Goal: Information Seeking & Learning: Check status

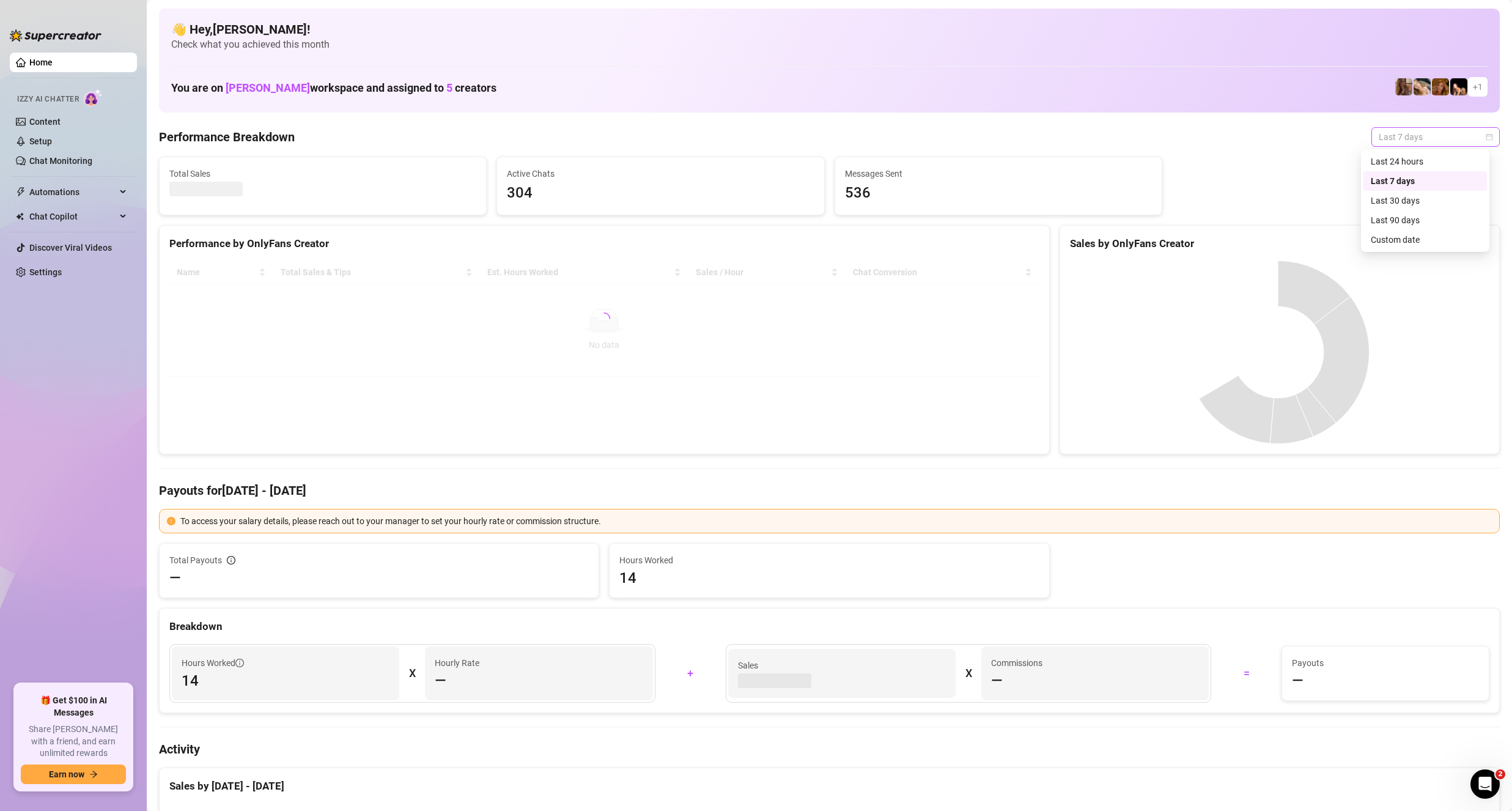
click at [1402, 138] on span "Last 7 days" at bounding box center [1436, 137] width 114 height 19
click at [1412, 239] on div "Custom date" at bounding box center [1425, 239] width 109 height 14
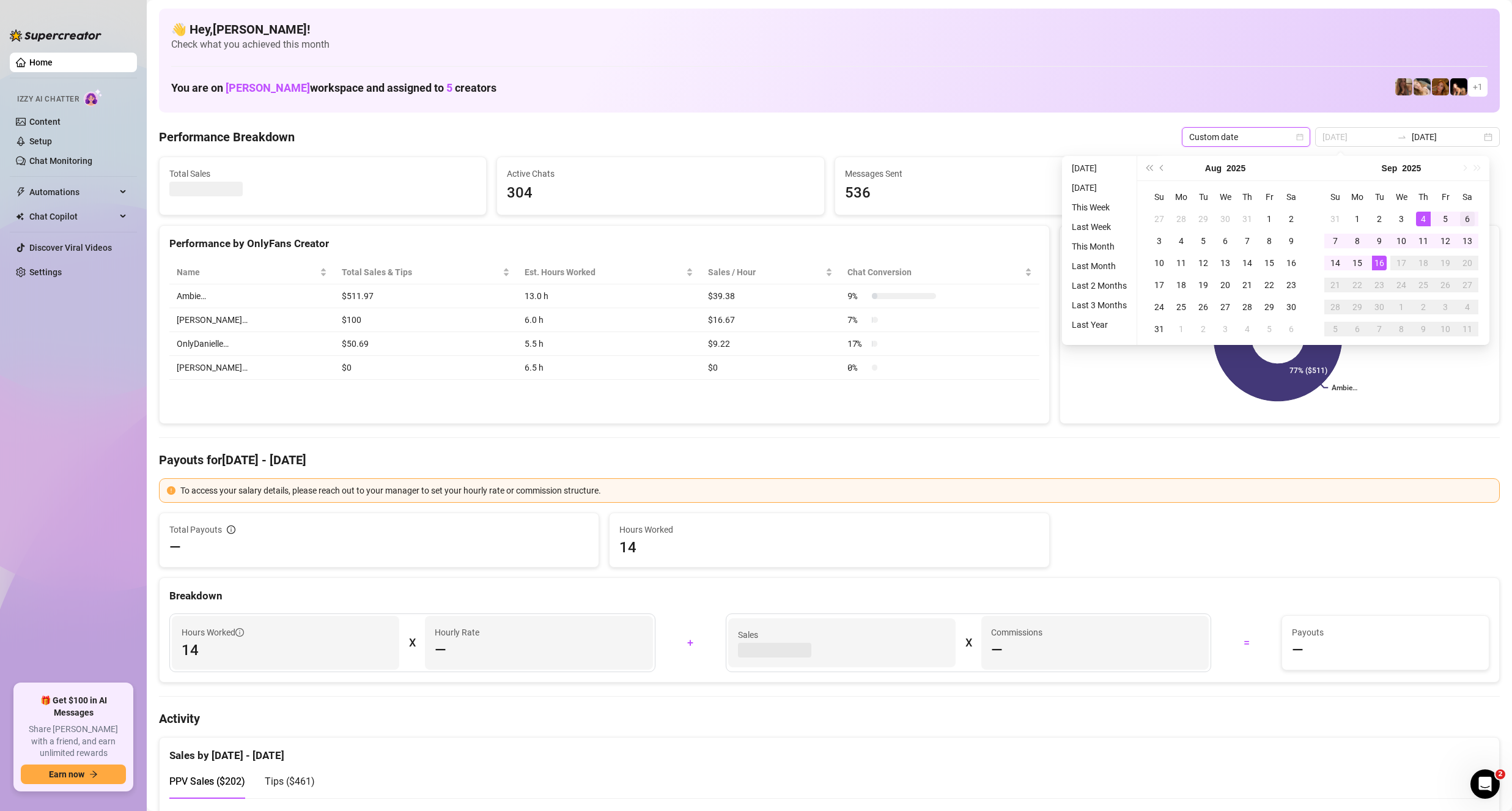
type input "[DATE]"
click at [1466, 217] on div "6" at bounding box center [1467, 219] width 15 height 15
type input "[DATE]"
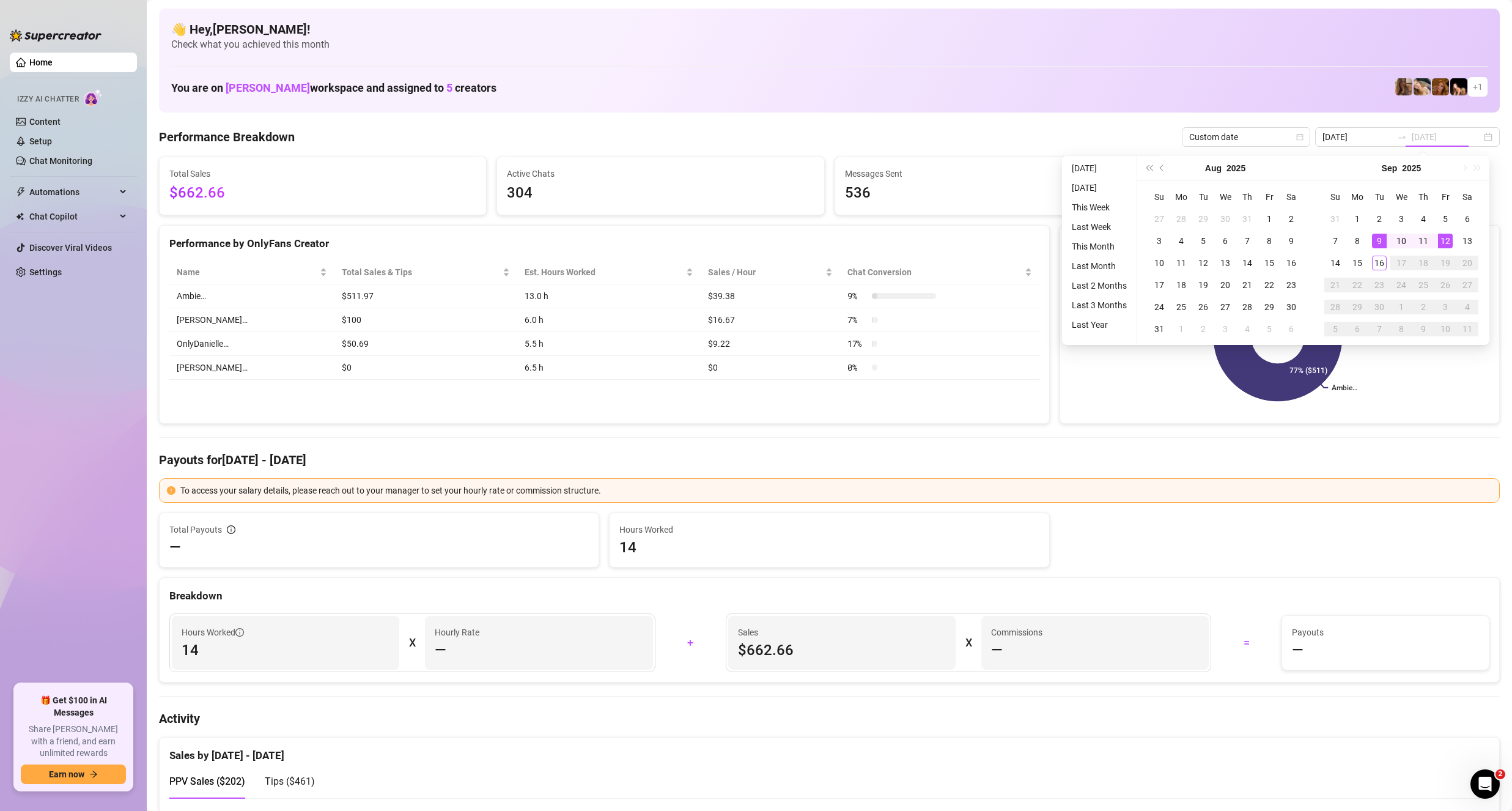
click at [1447, 248] on td "12" at bounding box center [1445, 241] width 22 height 22
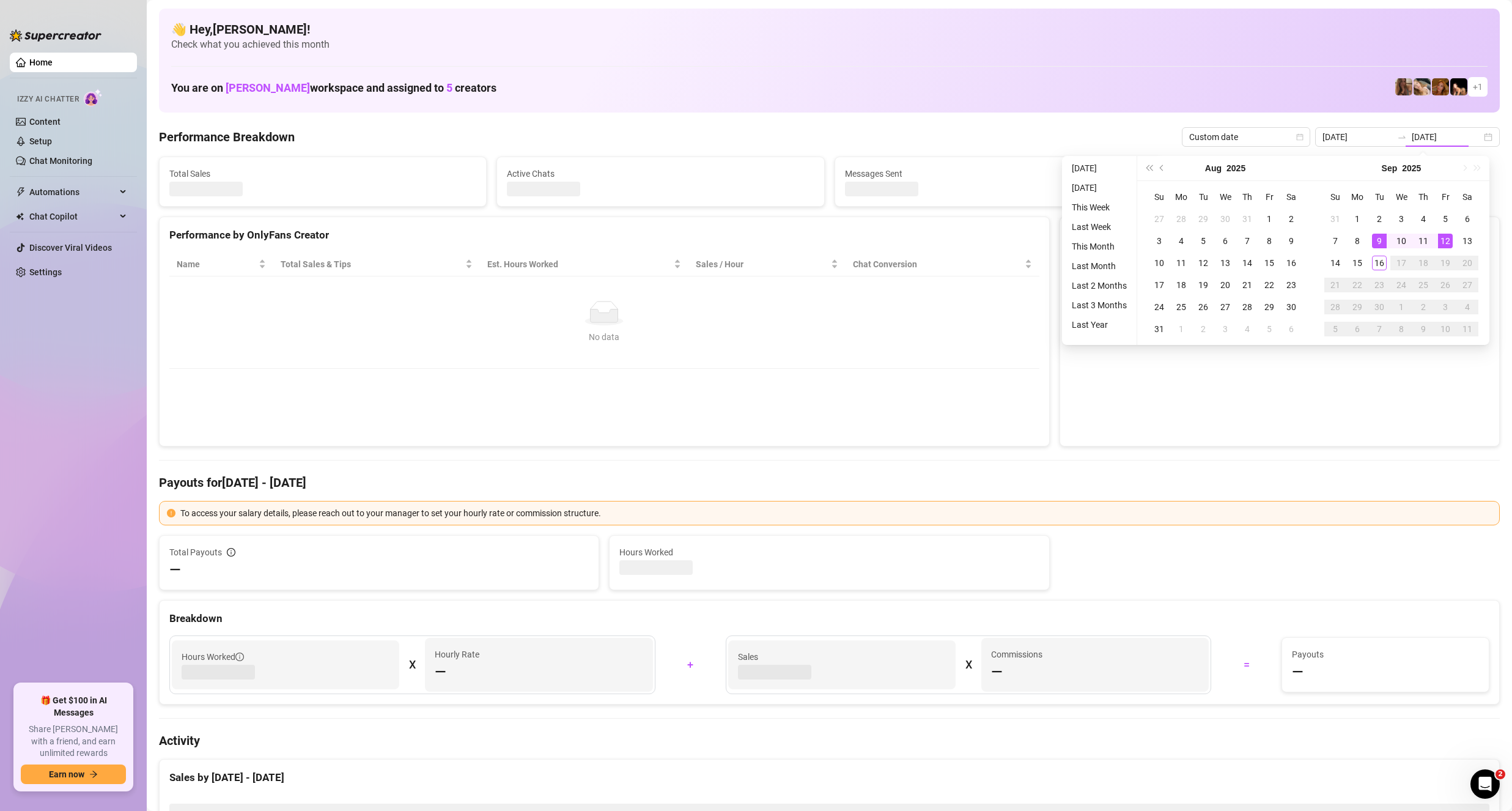
type input "[DATE]"
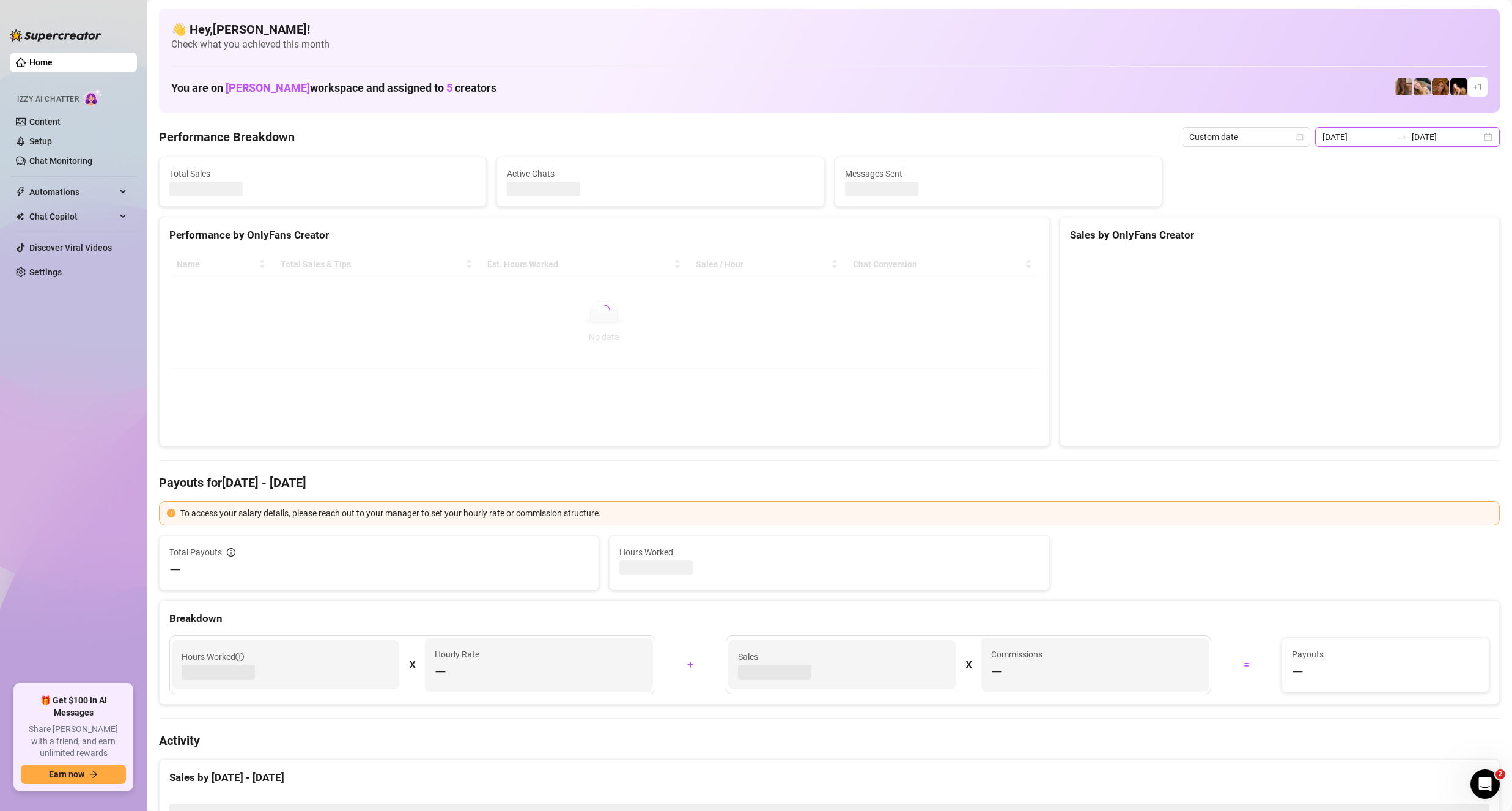
click at [1357, 138] on input "[DATE]" at bounding box center [1357, 137] width 70 height 14
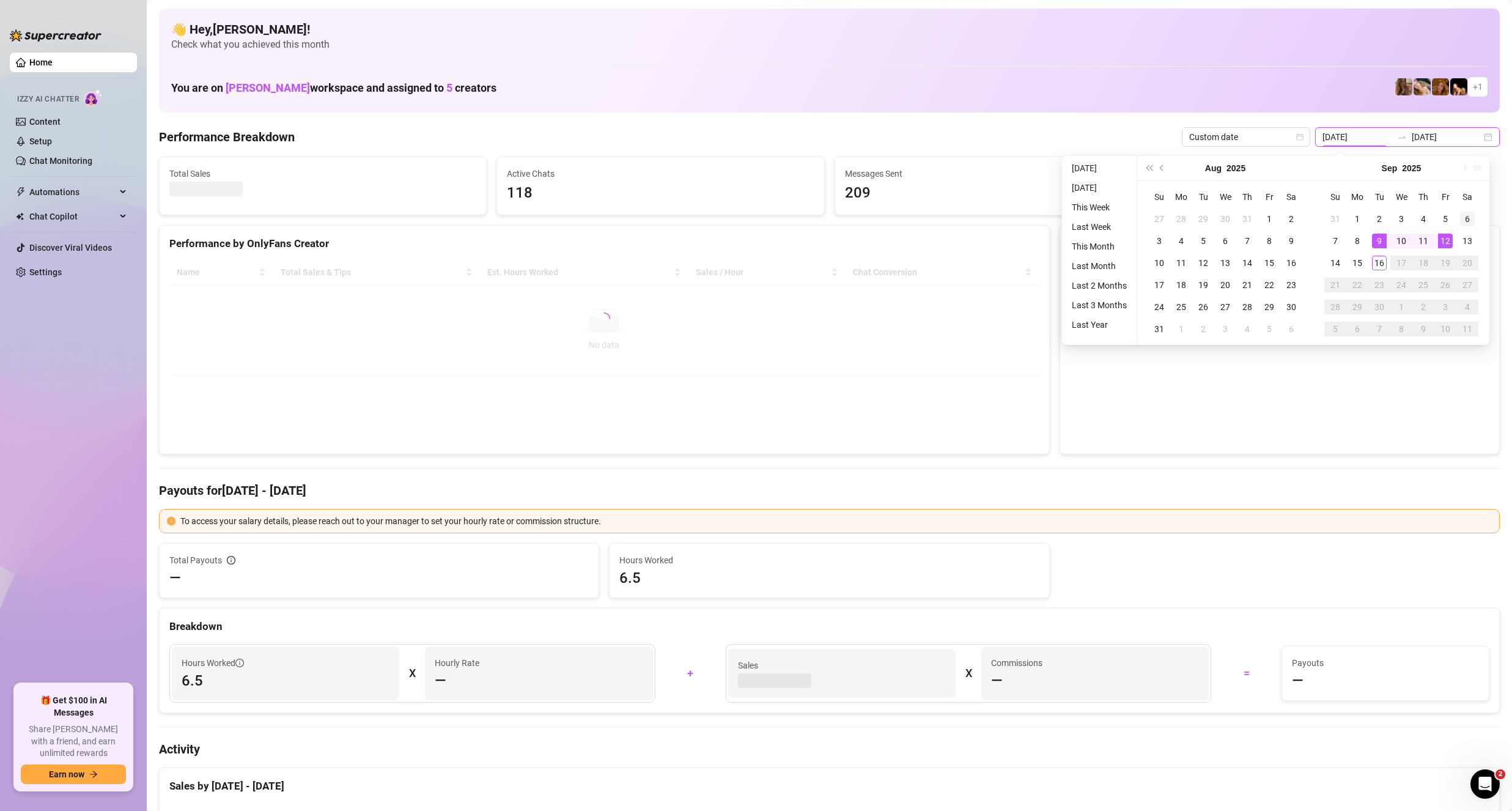
type input "[DATE]"
click at [1460, 220] on div "6" at bounding box center [1467, 219] width 15 height 15
type input "[DATE]"
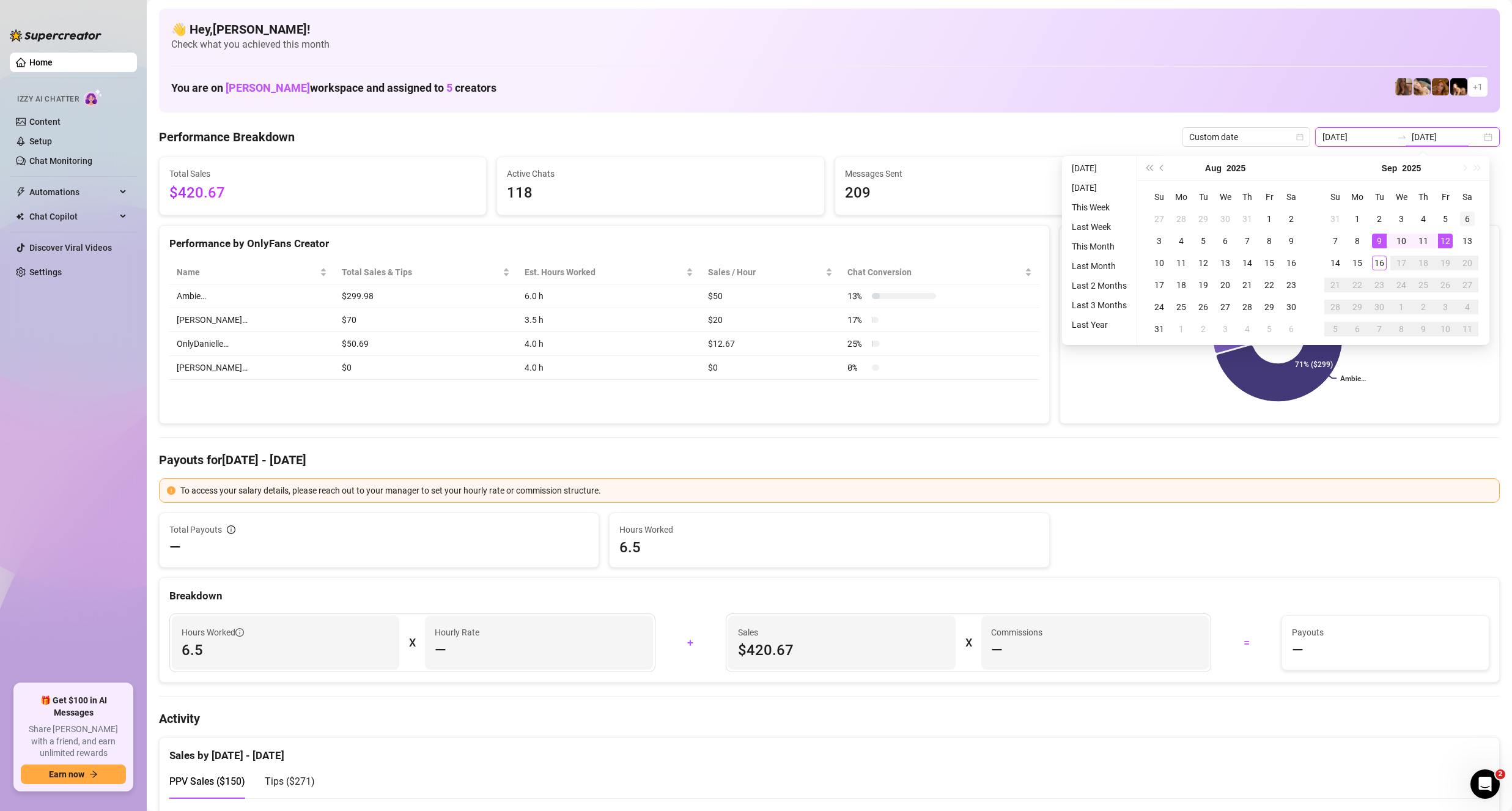
type input "[DATE]"
click at [1466, 218] on div "6" at bounding box center [1467, 219] width 15 height 15
type input "[DATE]"
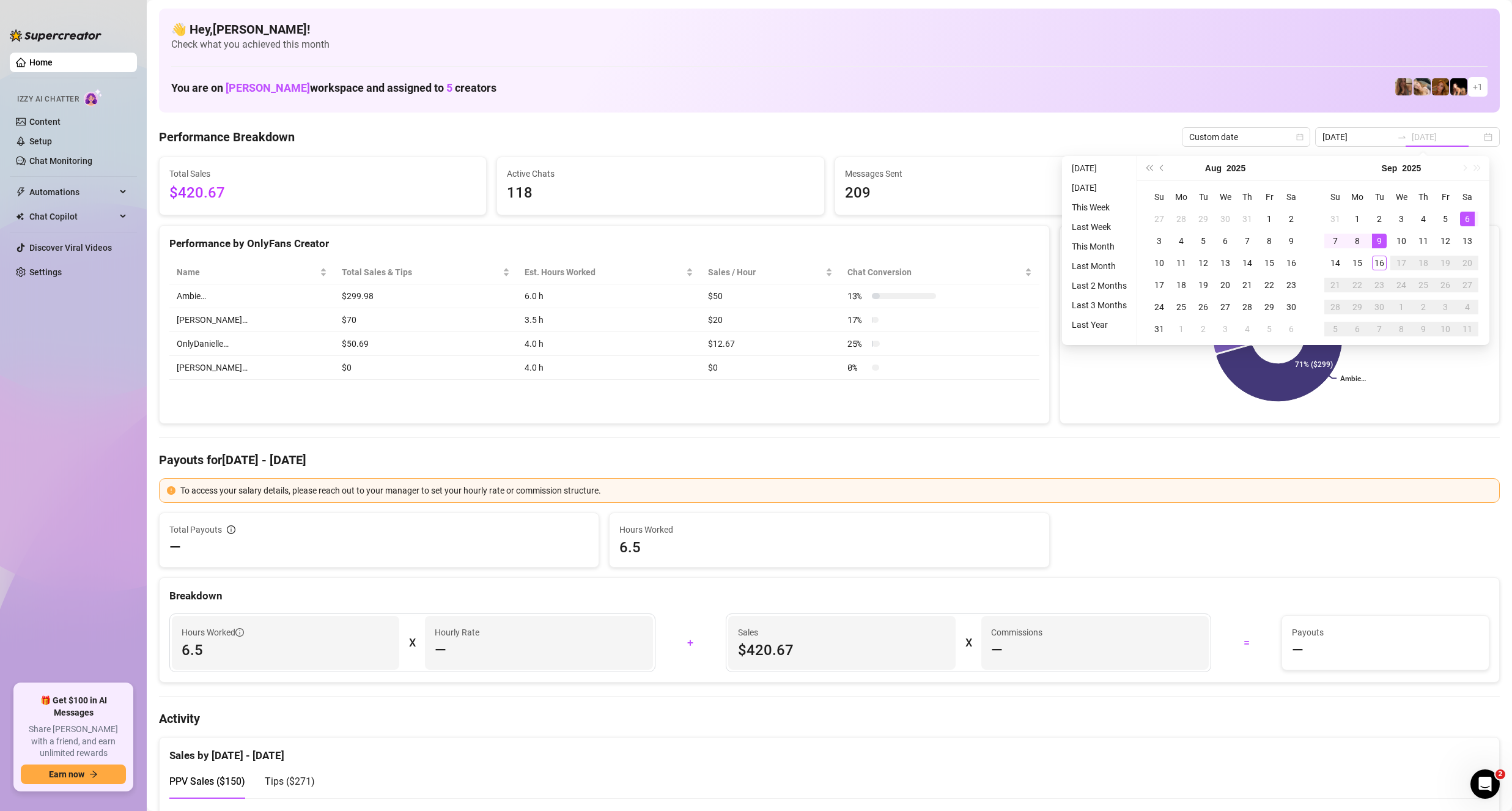
type input "[DATE]"
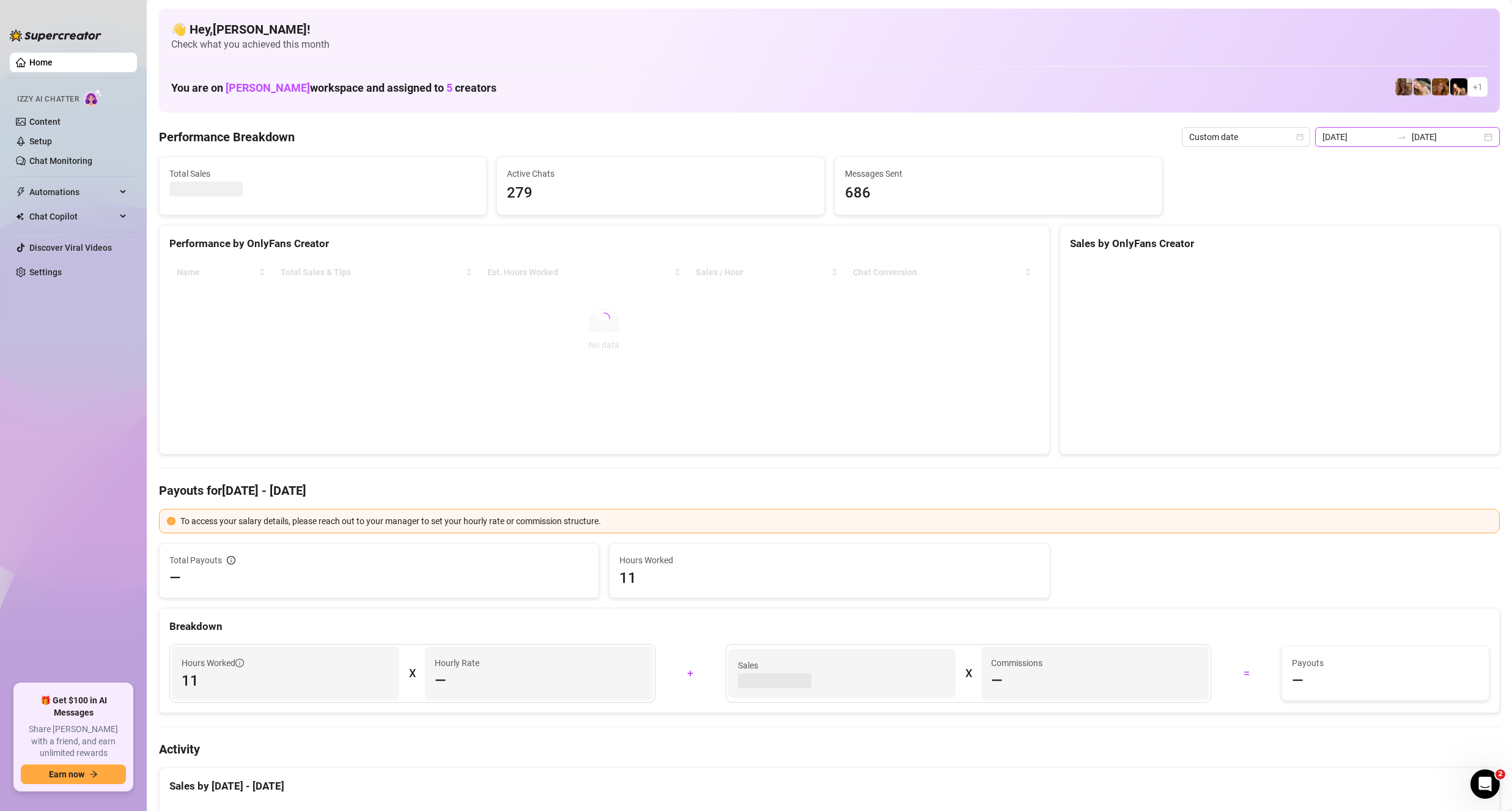
click at [1360, 136] on input "[DATE]" at bounding box center [1357, 137] width 70 height 14
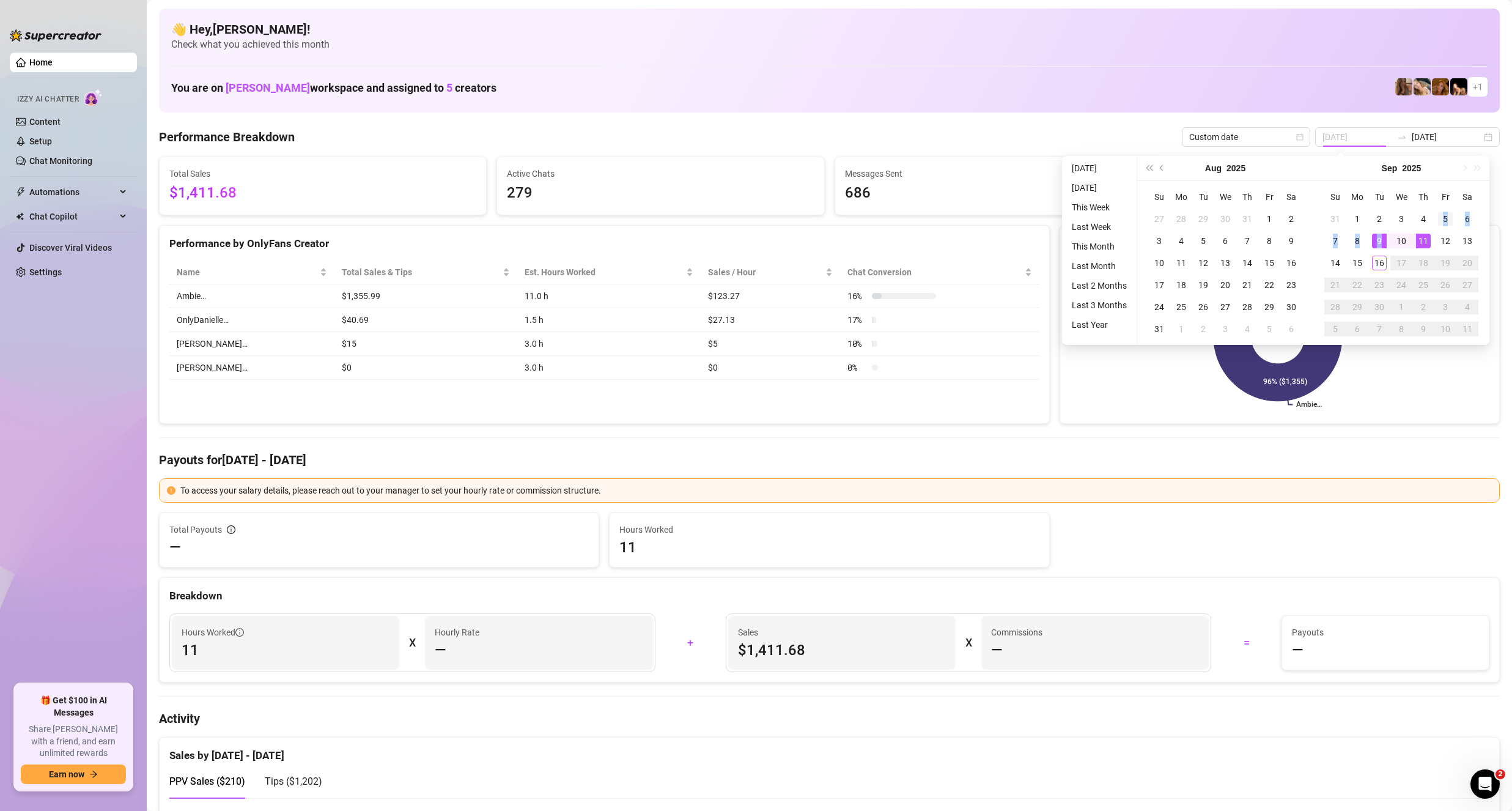
drag, startPoint x: 1385, startPoint y: 239, endPoint x: 1439, endPoint y: 222, distance: 56.6
click at [1439, 222] on tbody "31 1 2 3 4 5 6 7 8 9 10 11 12 13 14 15 16 17 18 19 20 21 22 23 24 25 26 27 28 2…" at bounding box center [1402, 274] width 154 height 132
click at [1355, 136] on input "[DATE]" at bounding box center [1357, 137] width 70 height 14
type input "[DATE]"
click at [1469, 221] on div "6" at bounding box center [1467, 219] width 15 height 15
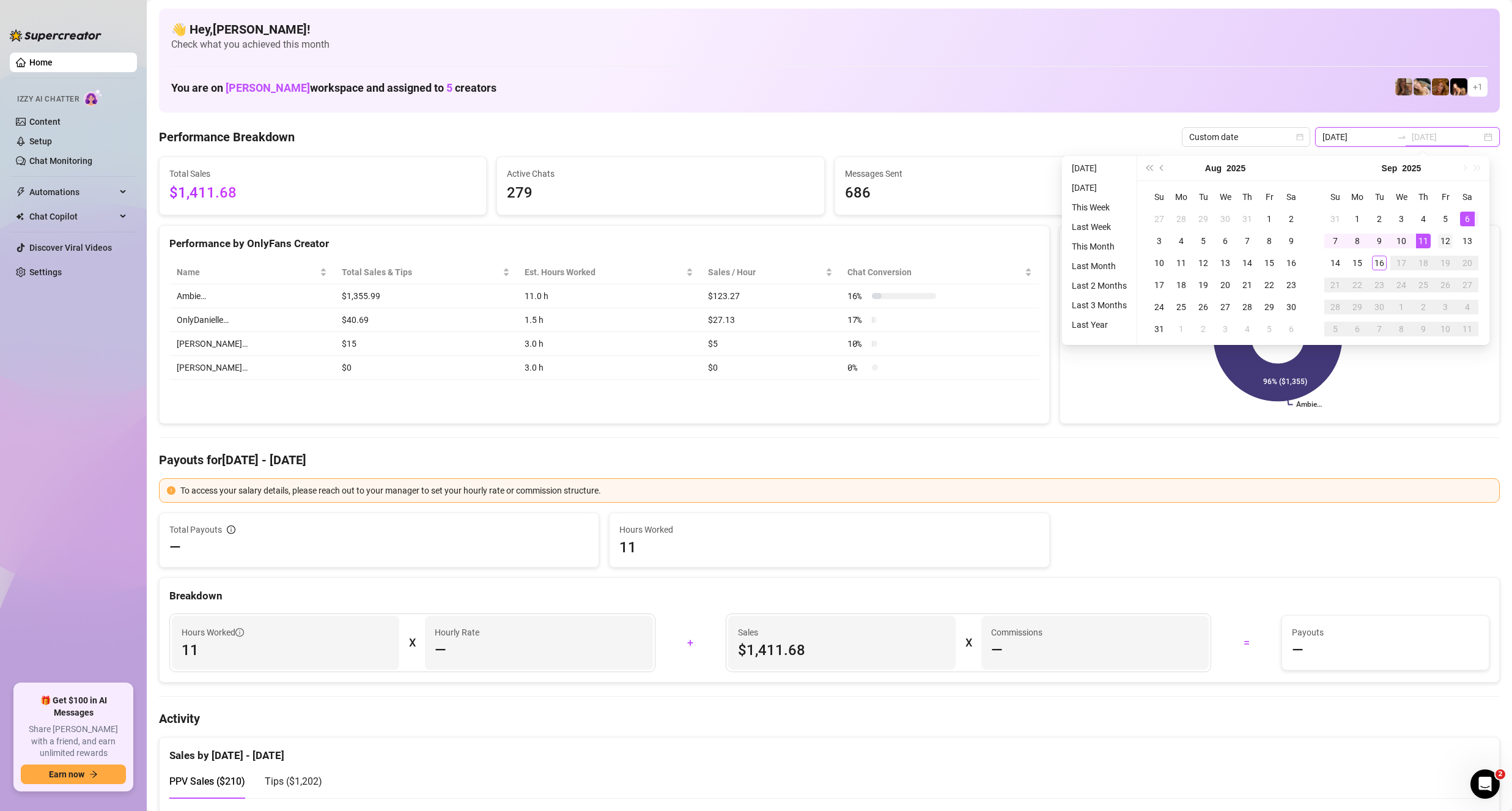
type input "[DATE]"
click at [1446, 243] on div "12" at bounding box center [1446, 241] width 15 height 15
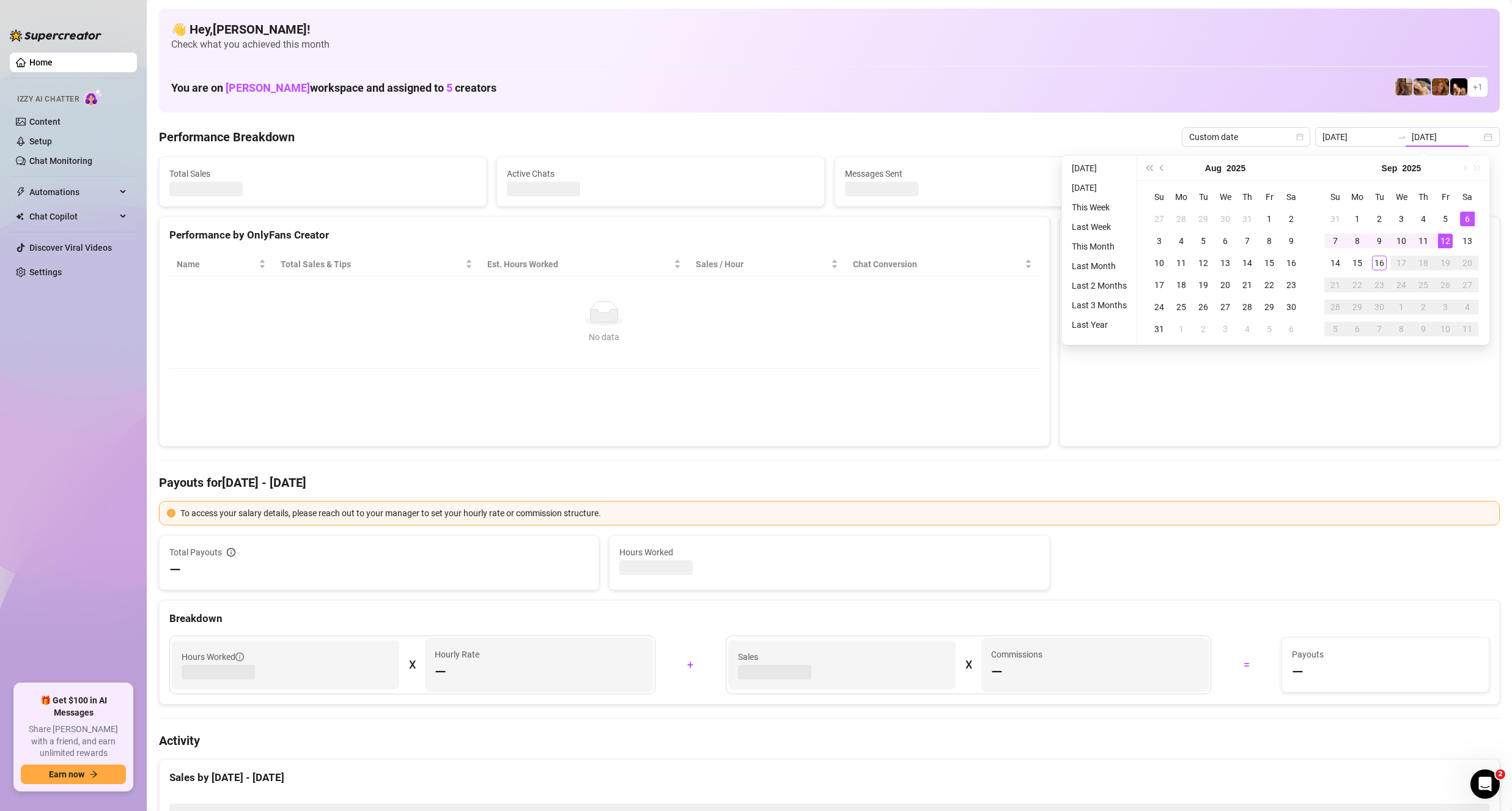
type input "[DATE]"
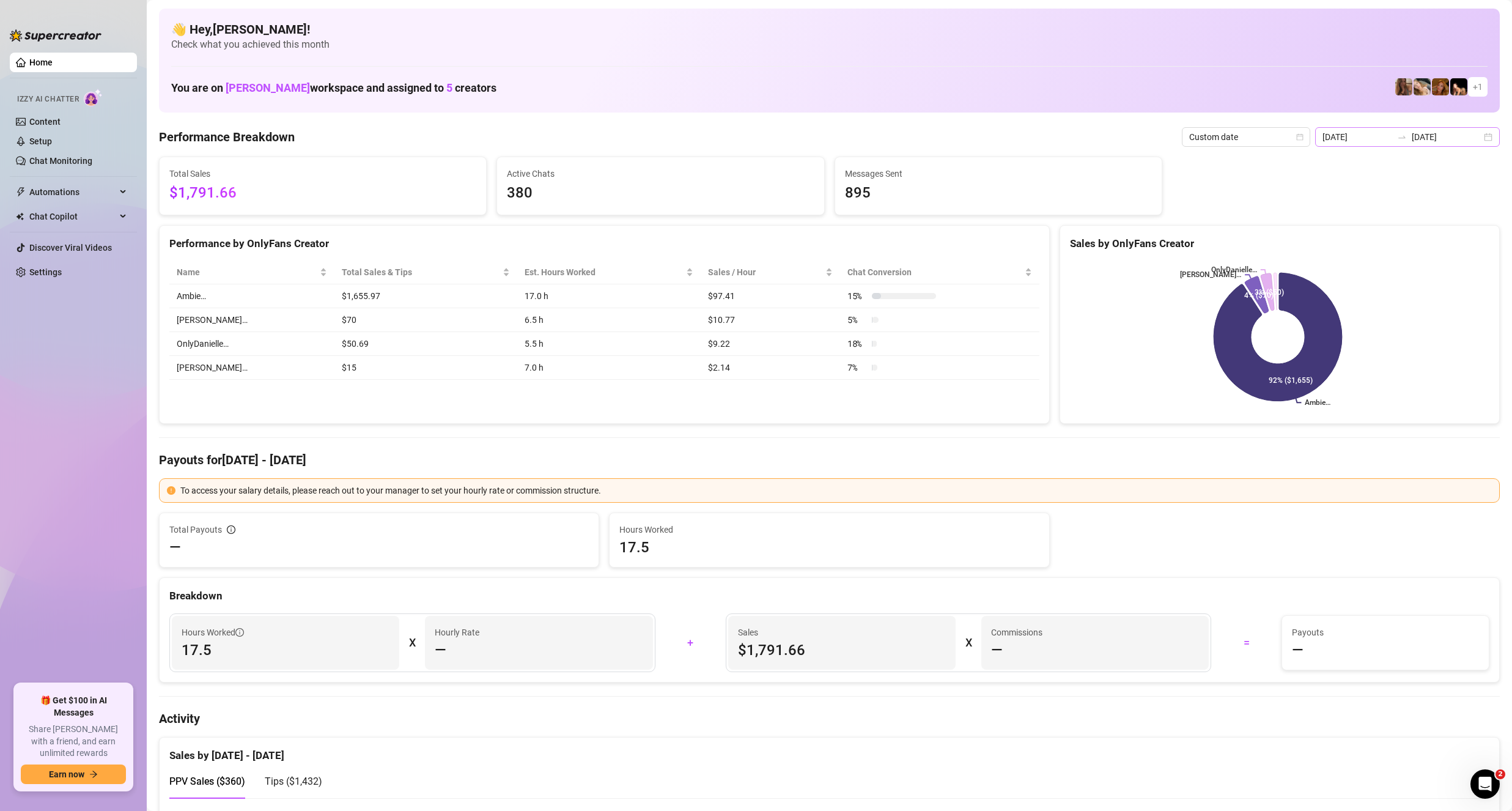
click at [1480, 134] on div "[DATE] [DATE]" at bounding box center [1407, 137] width 185 height 19
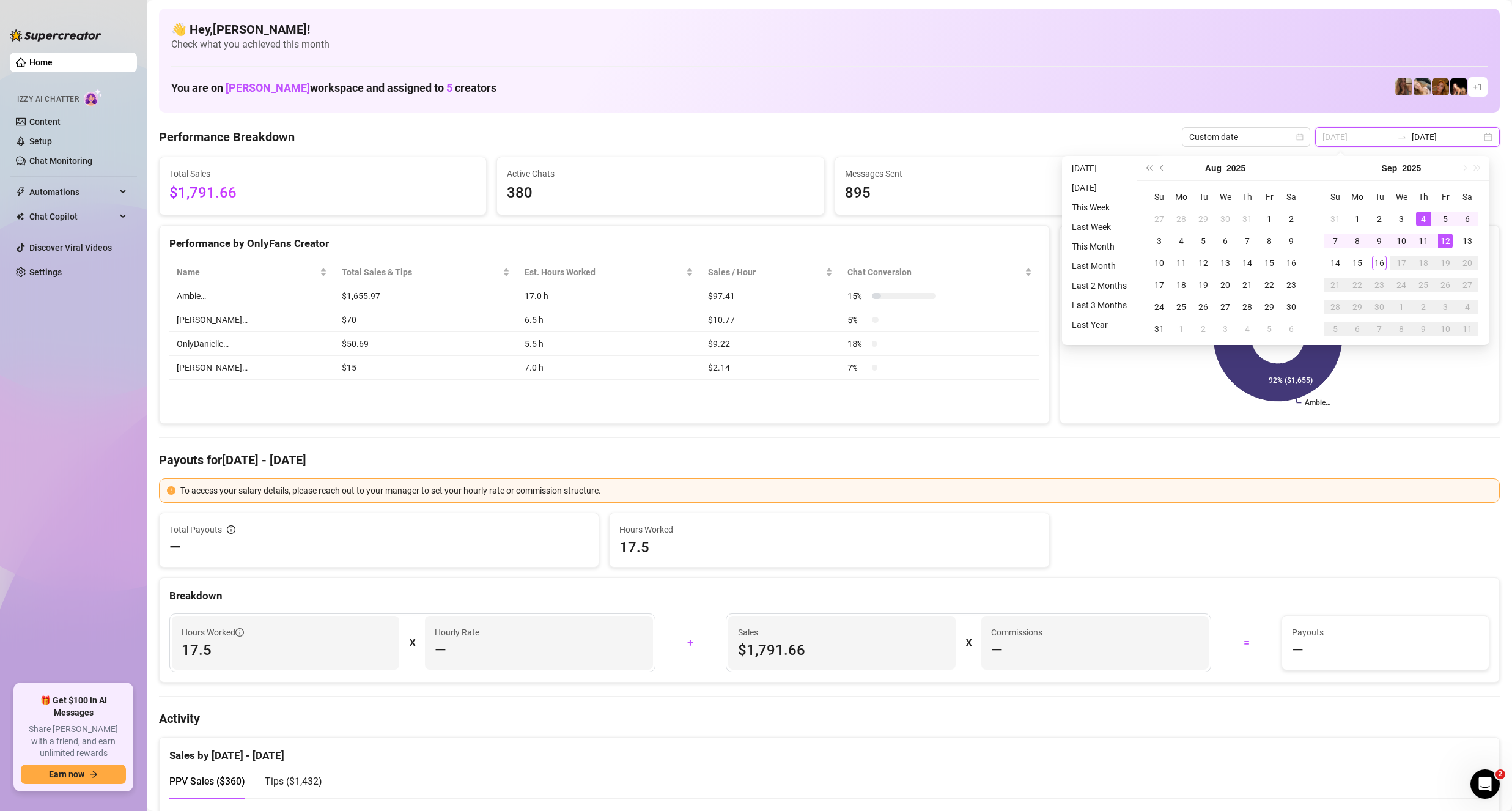
type input "[DATE]"
click at [712, 265] on div "Sales / Hour" at bounding box center [770, 272] width 124 height 14
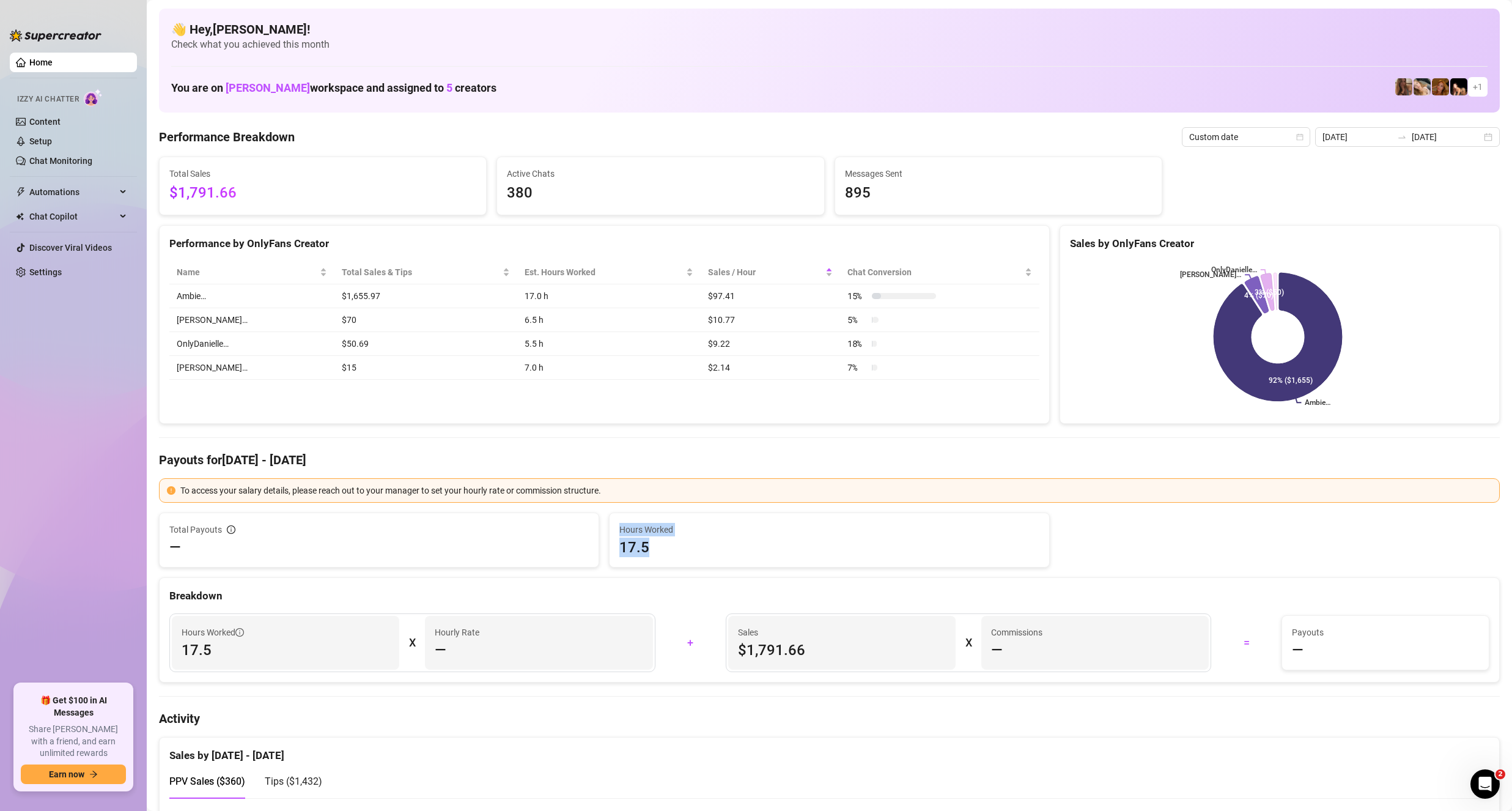
drag, startPoint x: 678, startPoint y: 554, endPoint x: 576, endPoint y: 554, distance: 102.0
click at [576, 554] on div "Total Payouts — Hours Worked 17.5" at bounding box center [829, 539] width 1351 height 55
click at [735, 552] on span "17.5" at bounding box center [829, 547] width 420 height 19
click at [670, 551] on span "17.5" at bounding box center [829, 547] width 420 height 19
click at [642, 525] on span "Hours Worked" at bounding box center [829, 530] width 420 height 14
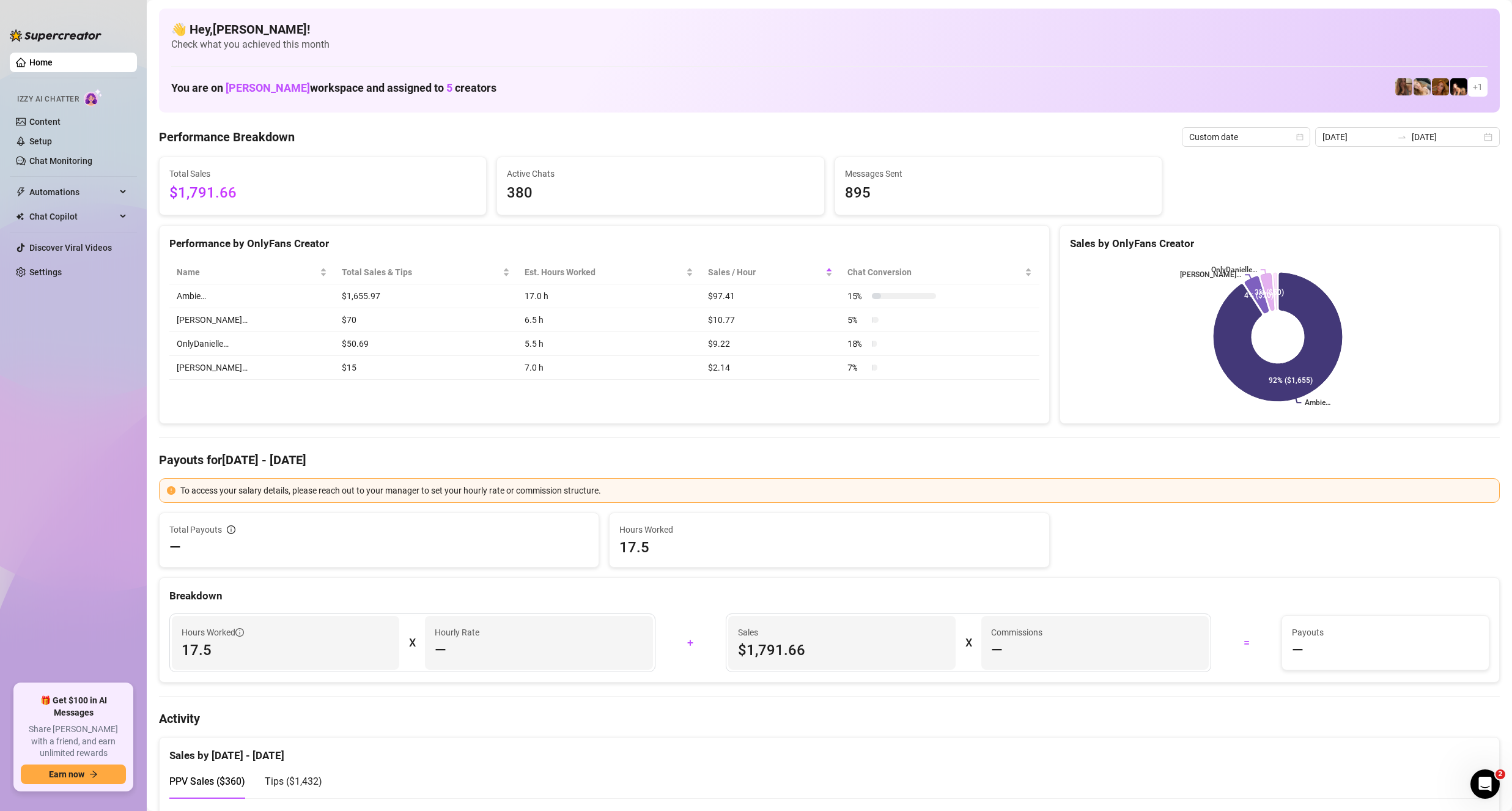
click at [444, 646] on span "—" at bounding box center [440, 650] width 11 height 19
drag, startPoint x: 662, startPoint y: 542, endPoint x: 578, endPoint y: 550, distance: 84.4
click at [579, 550] on div "Total Payouts — Hours Worked 17.5" at bounding box center [829, 539] width 1351 height 55
click at [742, 546] on span "17.5" at bounding box center [829, 547] width 420 height 19
drag, startPoint x: 654, startPoint y: 543, endPoint x: 613, endPoint y: 547, distance: 41.2
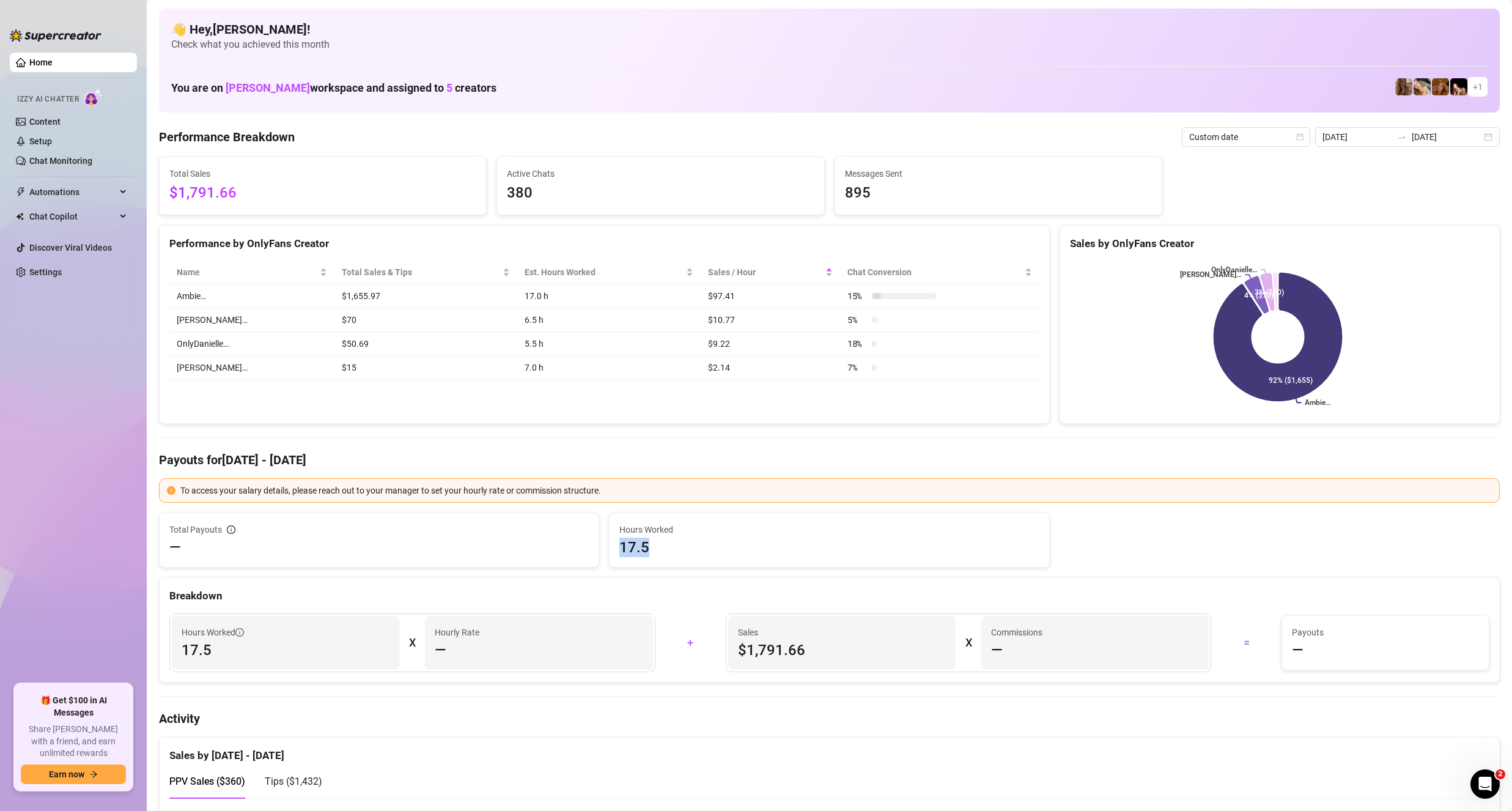
click at [613, 547] on div "Hours Worked 17.5" at bounding box center [829, 540] width 439 height 54
click at [702, 542] on span "17.5" at bounding box center [829, 547] width 420 height 19
drag, startPoint x: 543, startPoint y: 187, endPoint x: 494, endPoint y: 182, distance: 49.3
click at [497, 182] on div "Active Chats 380" at bounding box center [661, 186] width 328 height 58
click at [577, 179] on span "Active Chats" at bounding box center [660, 173] width 307 height 14
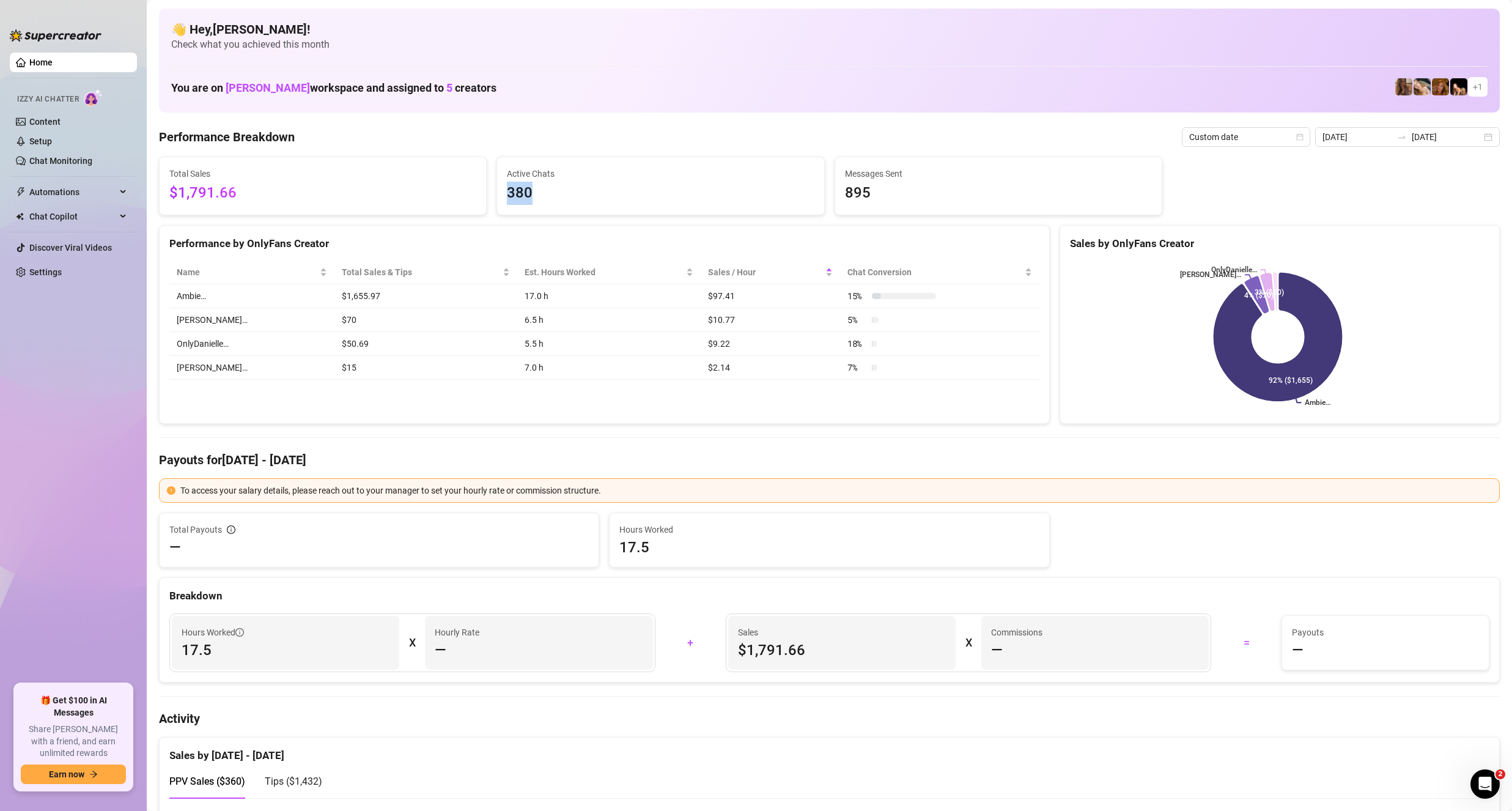
drag, startPoint x: 519, startPoint y: 195, endPoint x: 490, endPoint y: 192, distance: 29.2
click at [492, 192] on div "Active Chats 380" at bounding box center [661, 186] width 338 height 58
click at [594, 202] on span "380" at bounding box center [660, 193] width 307 height 24
drag, startPoint x: 566, startPoint y: 192, endPoint x: 497, endPoint y: 196, distance: 69.1
click at [497, 196] on div "Active Chats 380" at bounding box center [661, 186] width 326 height 58
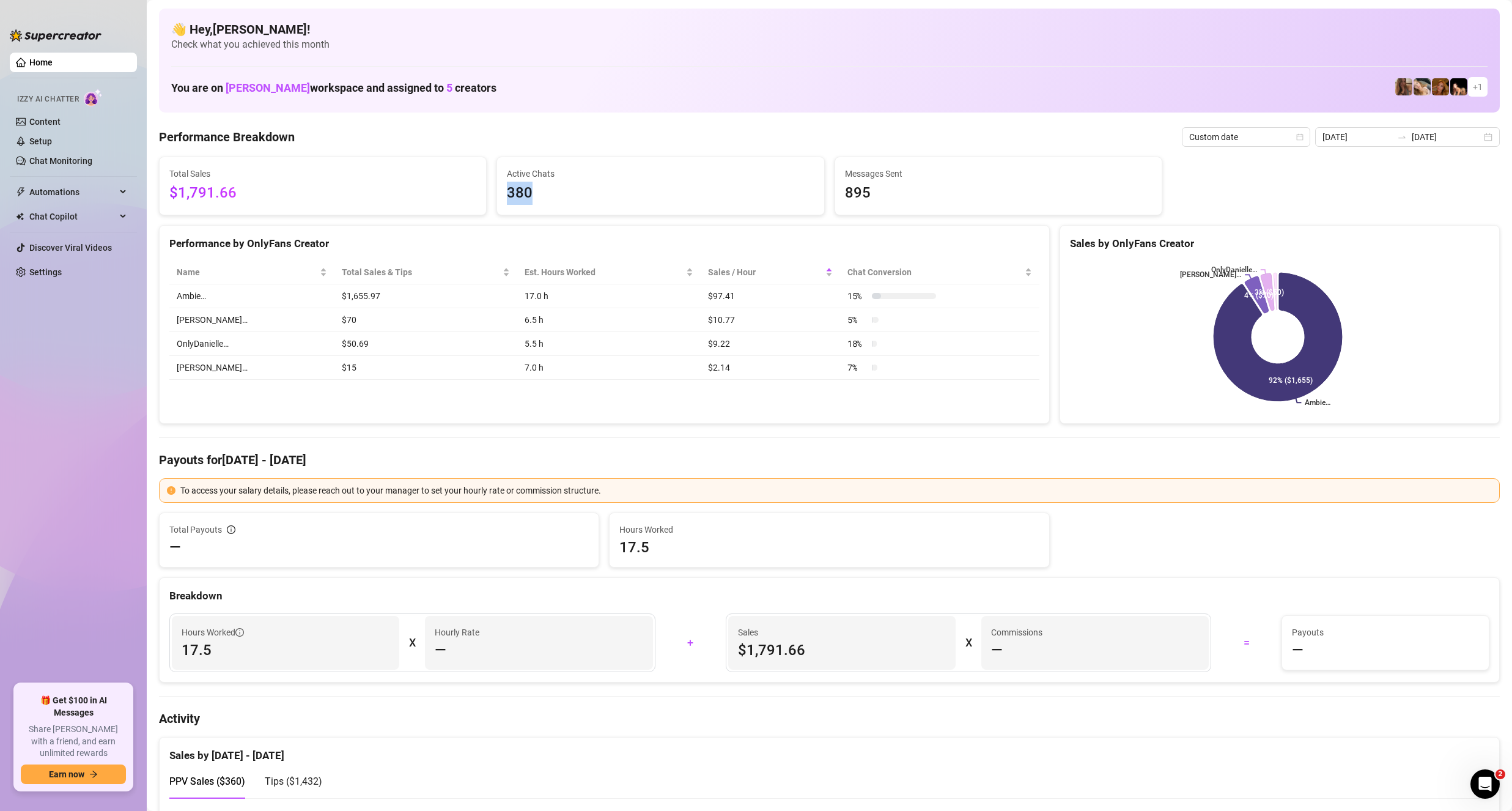
click at [600, 197] on span "380" at bounding box center [660, 193] width 307 height 24
click at [542, 197] on span "380" at bounding box center [660, 193] width 307 height 24
drag, startPoint x: 542, startPoint y: 196, endPoint x: 492, endPoint y: 204, distance: 50.6
click at [492, 204] on div "Active Chats 380" at bounding box center [661, 186] width 338 height 58
click at [548, 191] on span "380" at bounding box center [660, 193] width 307 height 24
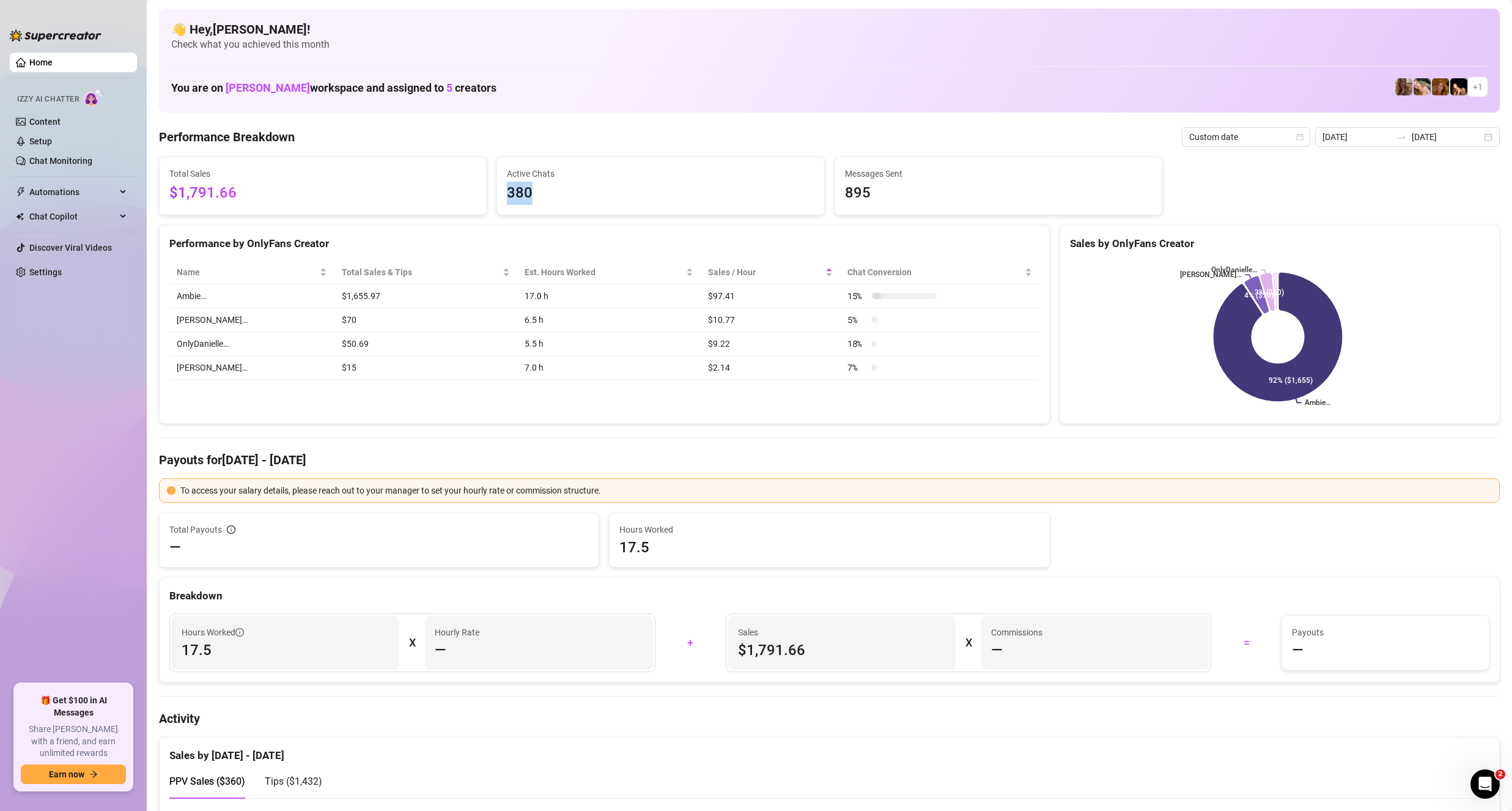
click at [606, 198] on span "380" at bounding box center [660, 193] width 307 height 24
click at [620, 194] on span "380" at bounding box center [660, 193] width 307 height 24
click at [1304, 136] on icon "calendar" at bounding box center [1300, 136] width 6 height 6
click at [1252, 166] on div "Last 24 hours" at bounding box center [1249, 161] width 109 height 14
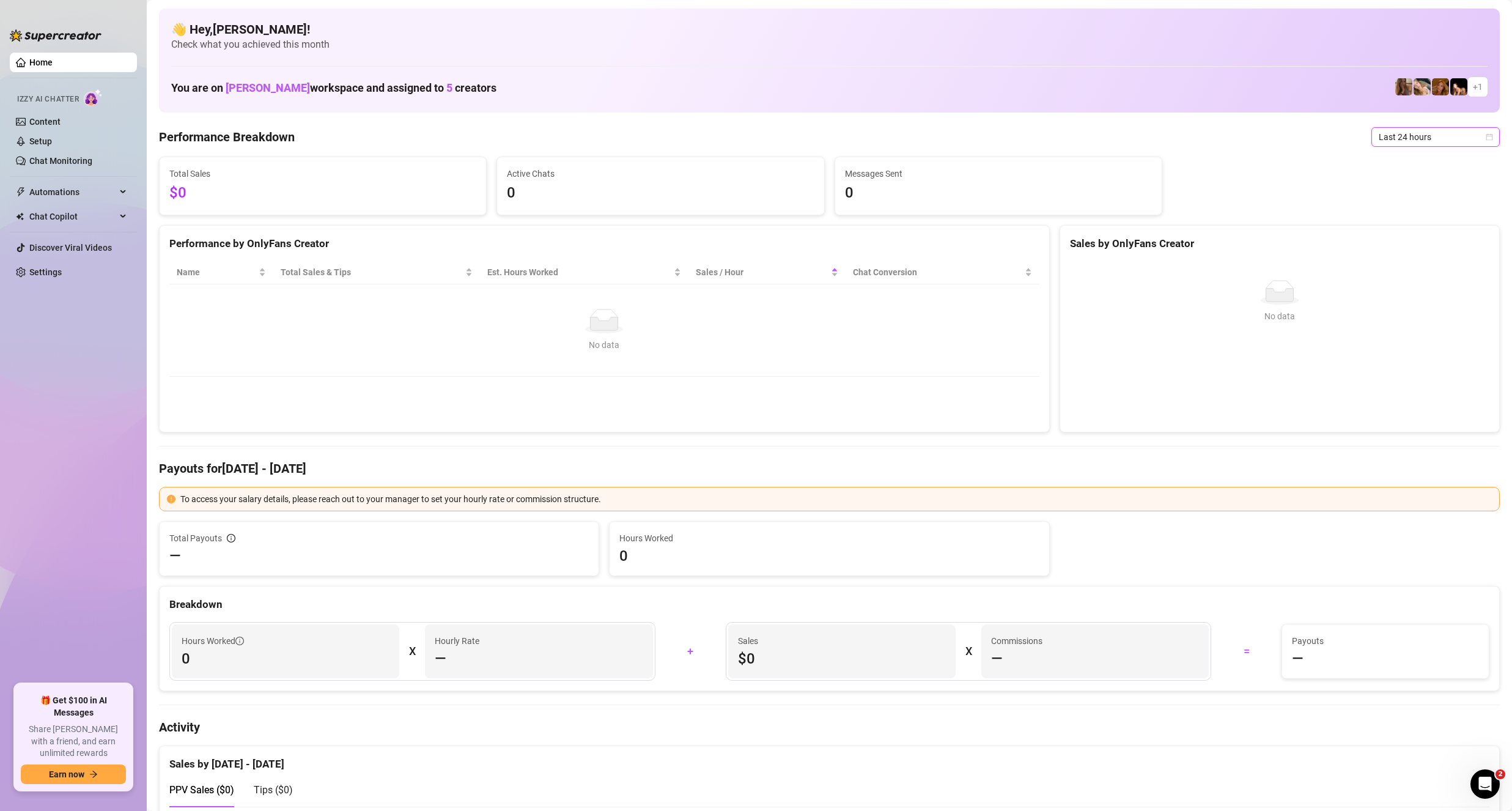
click at [1436, 141] on span "Last 24 hours" at bounding box center [1436, 137] width 114 height 19
click at [1397, 175] on div "Last 7 days" at bounding box center [1425, 181] width 109 height 14
